Goal: Task Accomplishment & Management: Manage account settings

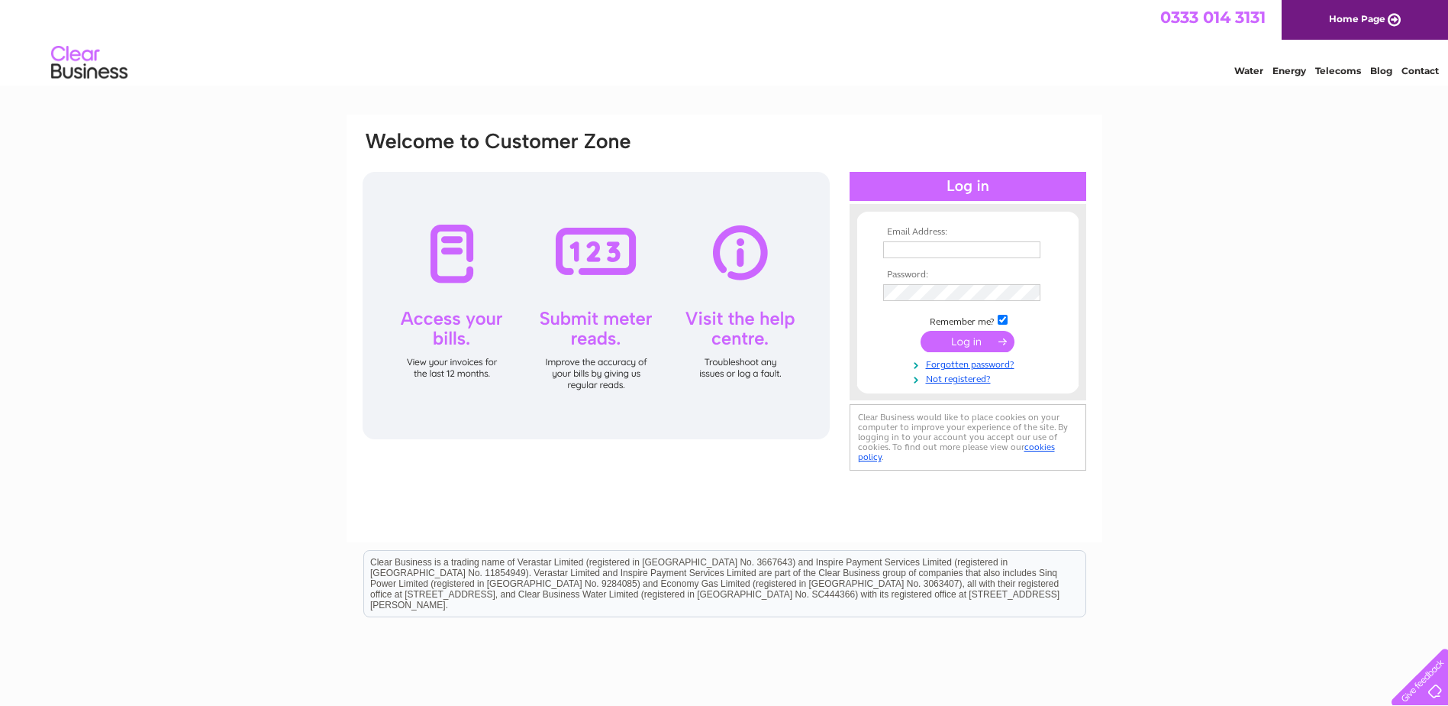
click at [890, 248] on input "text" at bounding box center [961, 249] width 157 height 17
paste input "[PERSON_NAME][EMAIL_ADDRESS][PERSON_NAME][DOMAIN_NAME]"
type input "[PERSON_NAME][EMAIL_ADDRESS][PERSON_NAME][DOMAIN_NAME]"
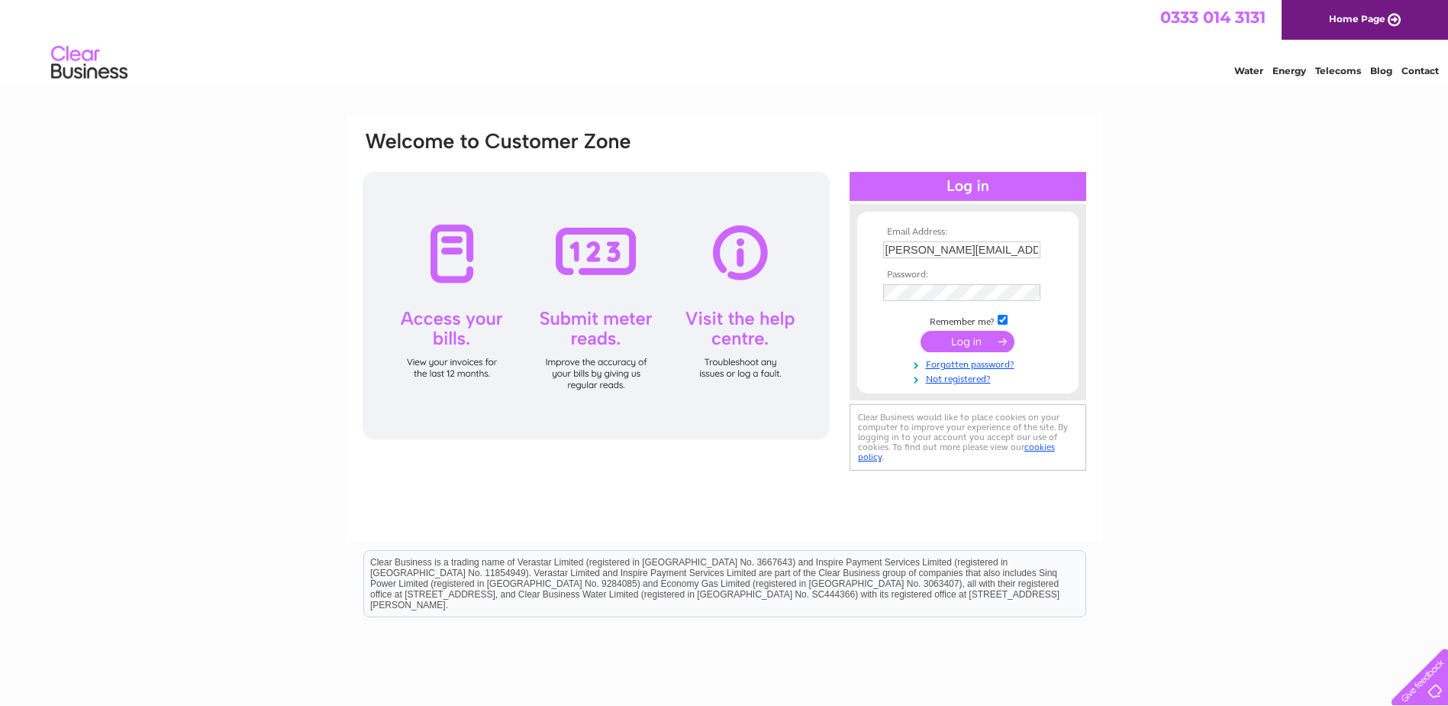
click at [956, 339] on input "submit" at bounding box center [968, 341] width 94 height 21
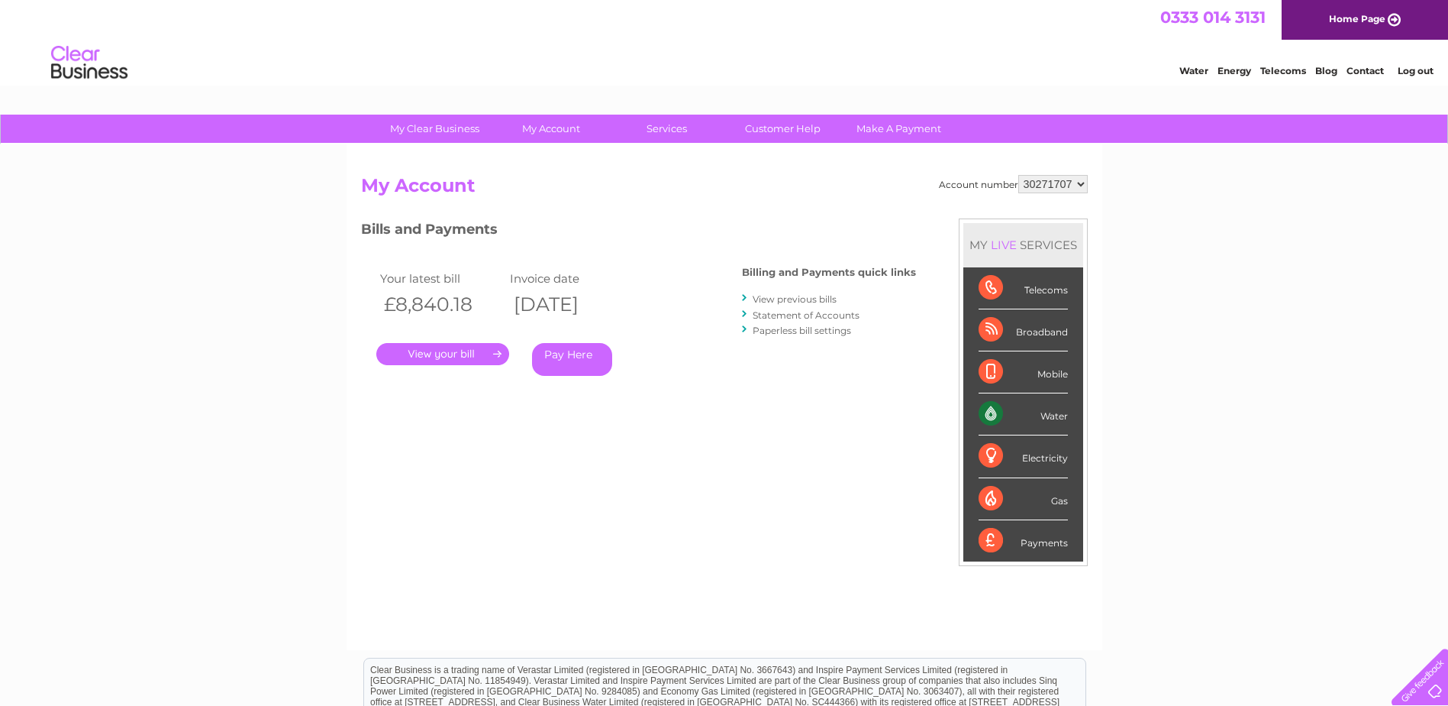
click at [430, 351] on link "." at bounding box center [442, 354] width 133 height 22
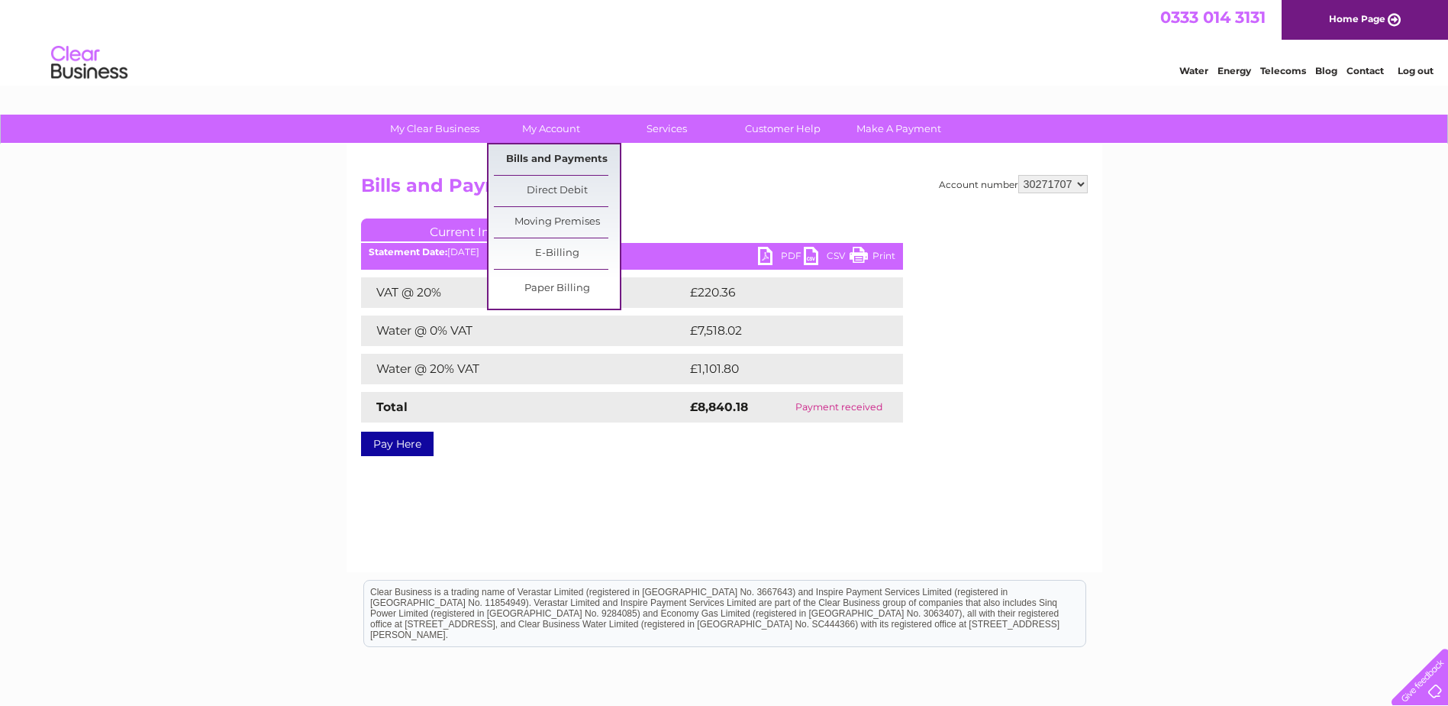
click at [530, 155] on link "Bills and Payments" at bounding box center [557, 159] width 126 height 31
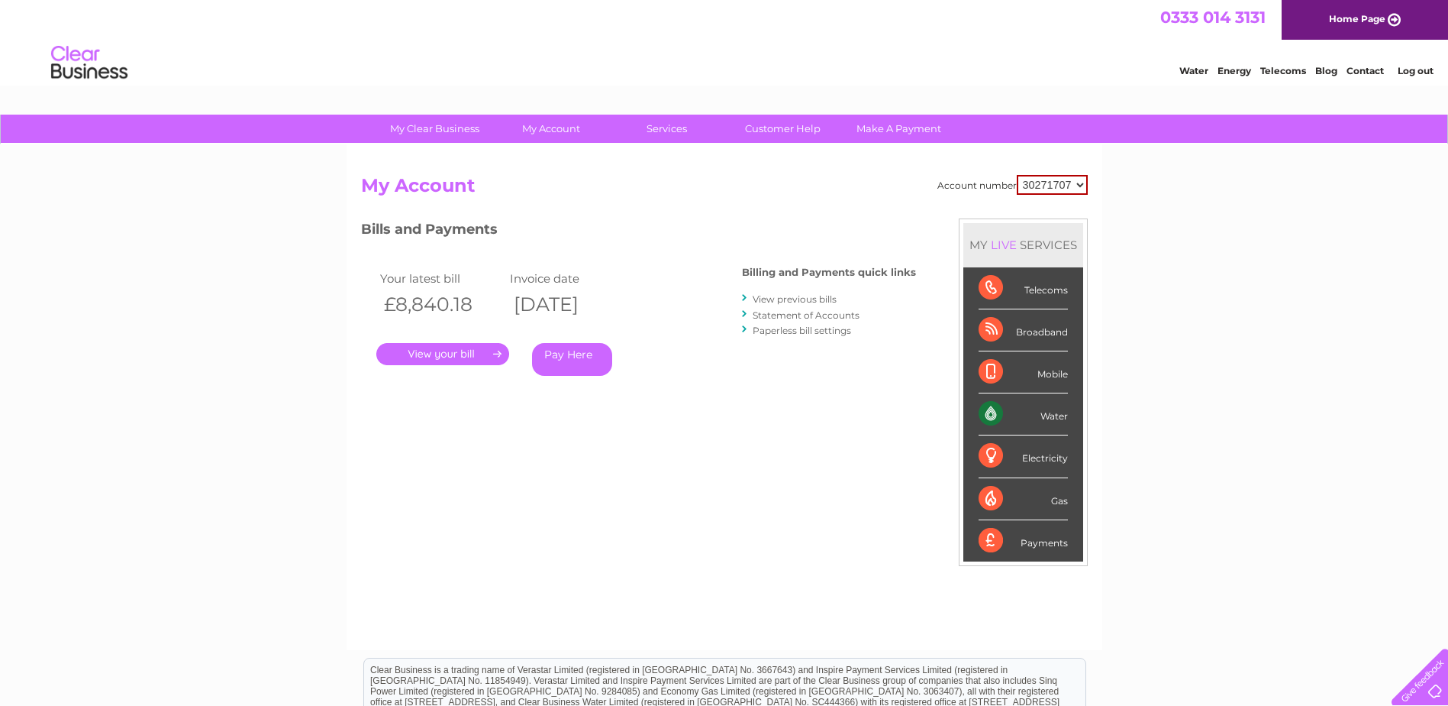
click at [451, 352] on link "." at bounding box center [442, 354] width 133 height 22
click at [796, 299] on link "View previous bills" at bounding box center [795, 298] width 84 height 11
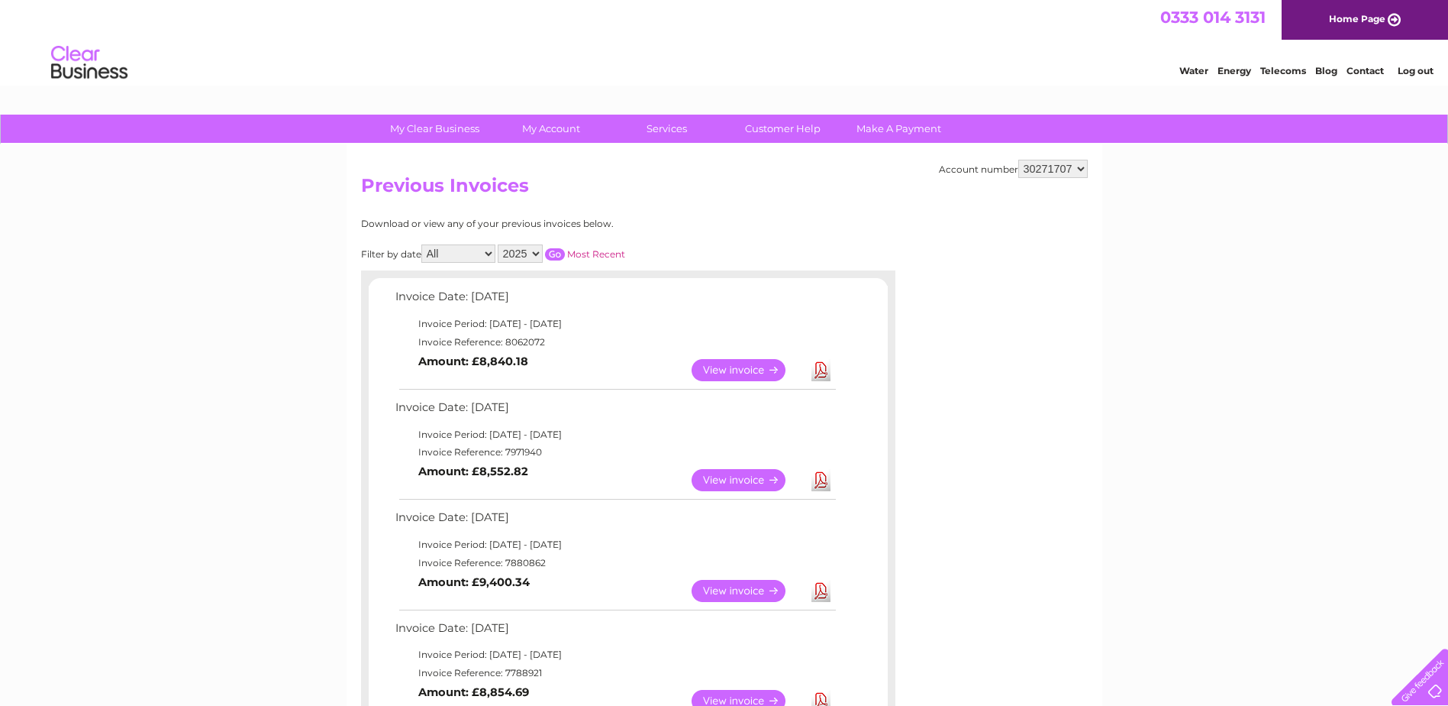
click at [734, 369] on link "View" at bounding box center [748, 370] width 112 height 22
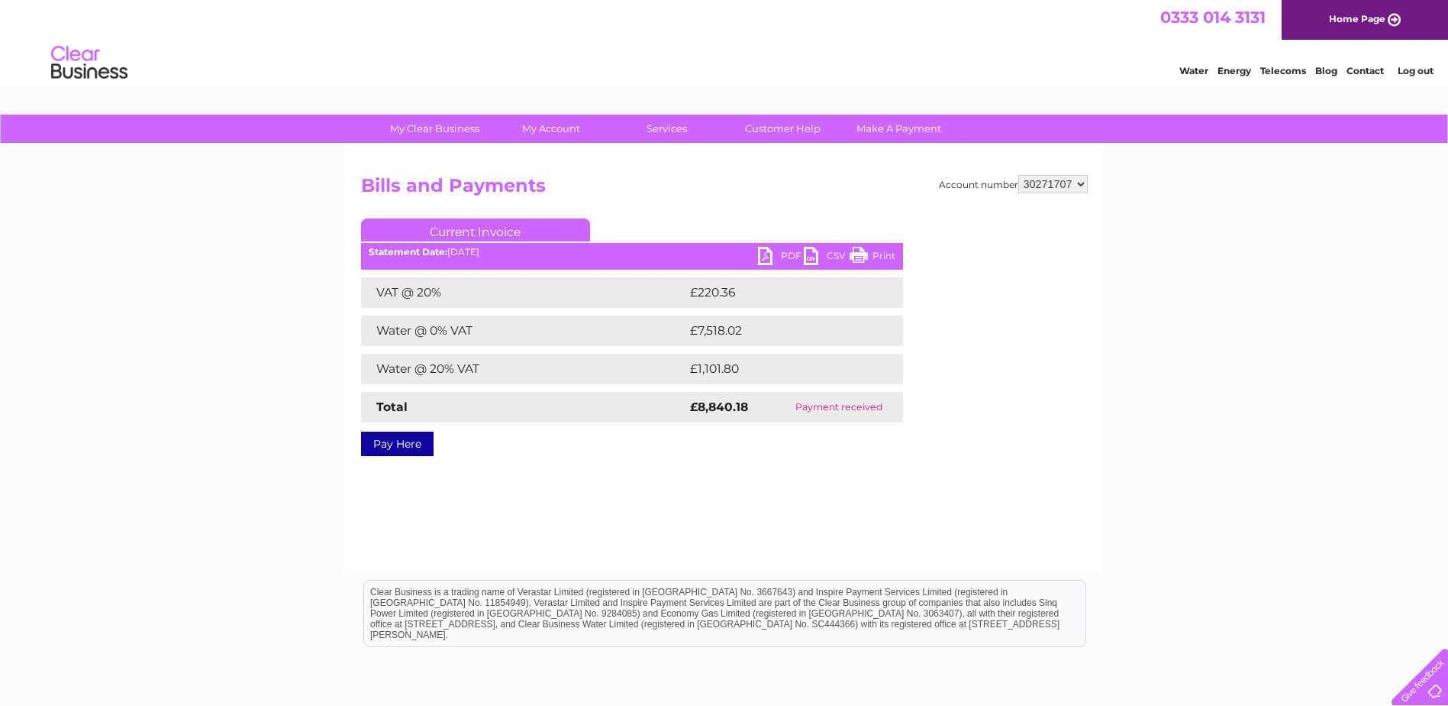
click at [785, 253] on link "PDF" at bounding box center [781, 258] width 46 height 22
